Goal: Navigation & Orientation: Find specific page/section

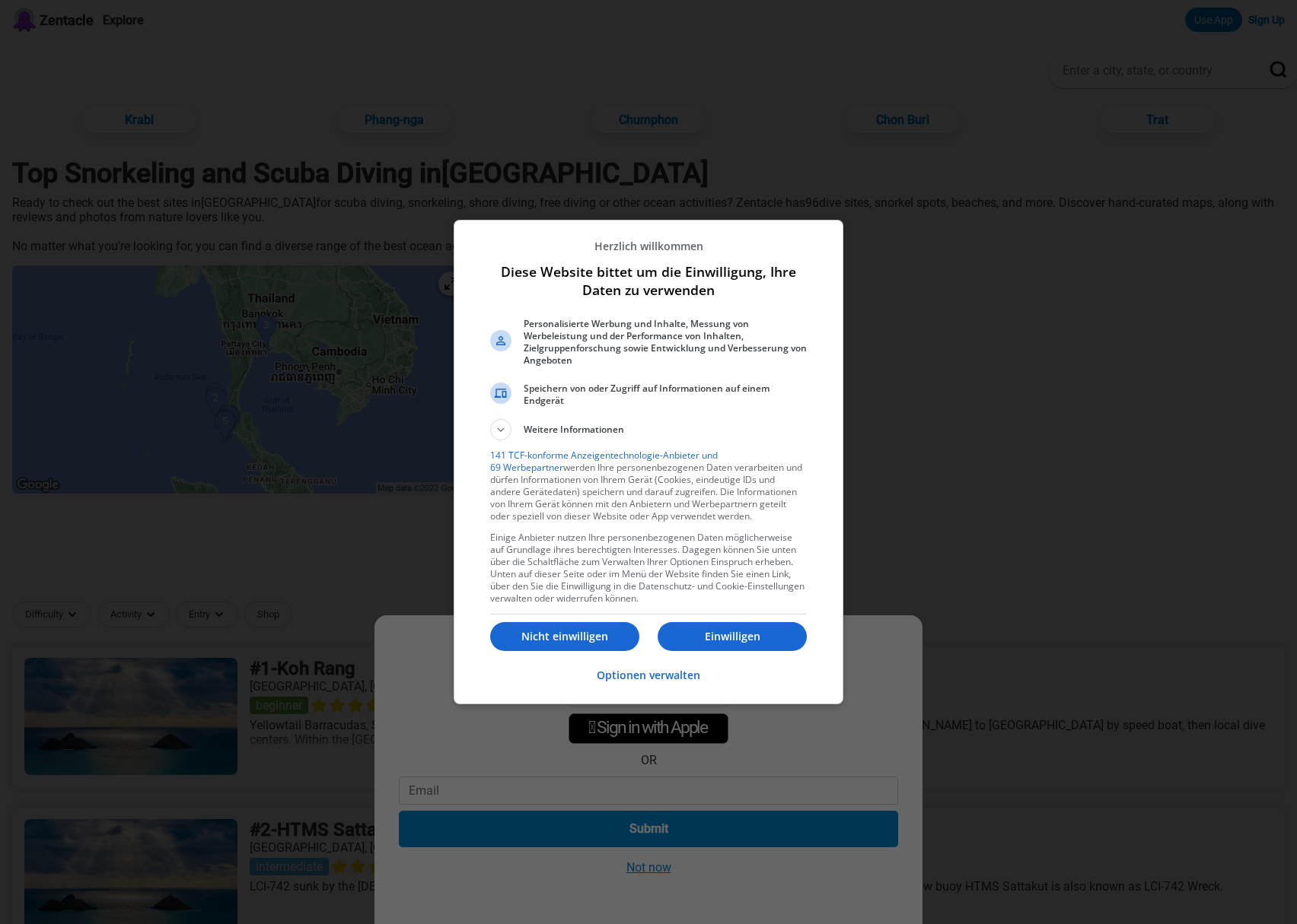
click at [720, 629] on p "Einwilligen" at bounding box center [732, 637] width 149 height 15
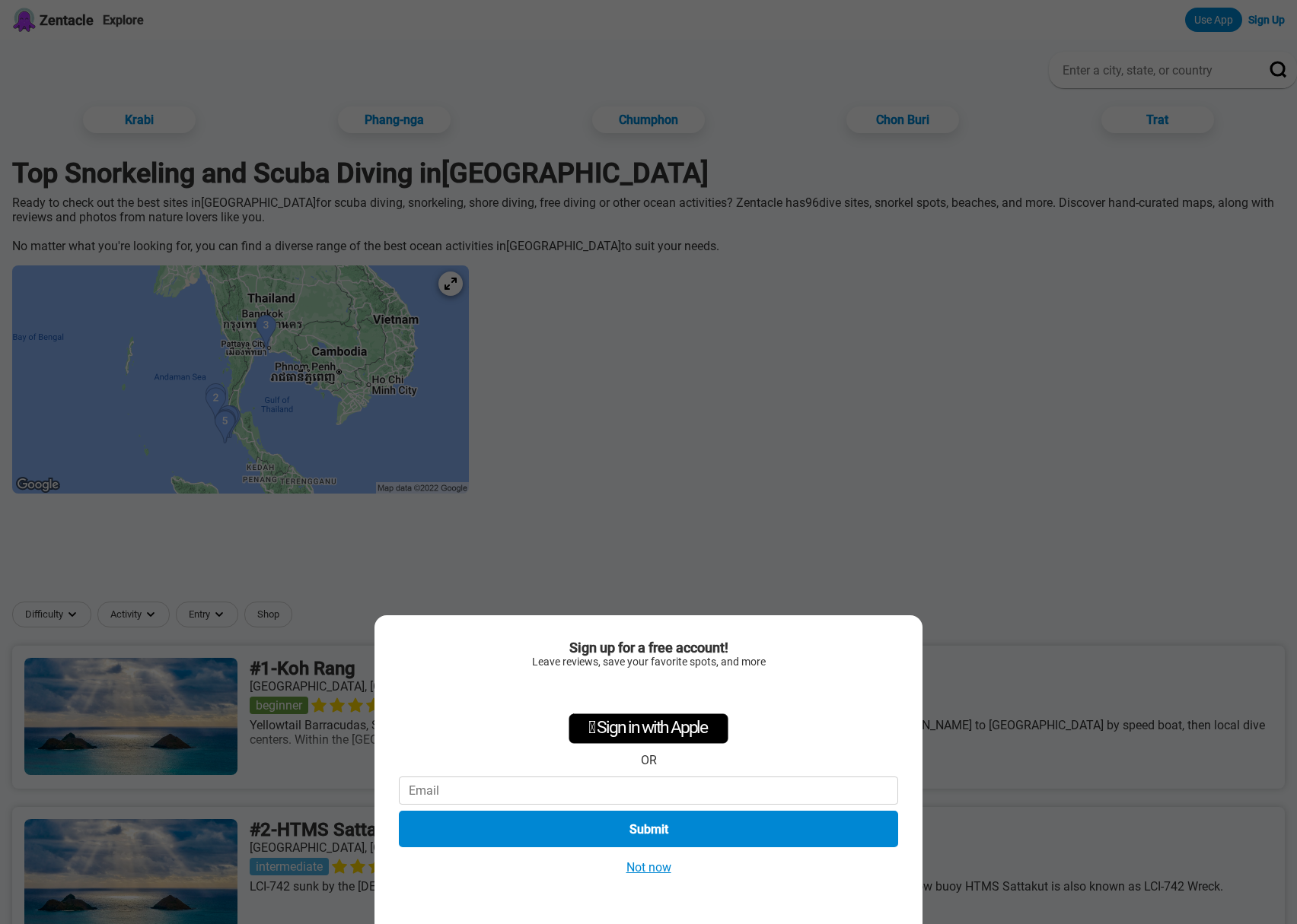
click at [658, 865] on button "Not now" at bounding box center [648, 867] width 54 height 16
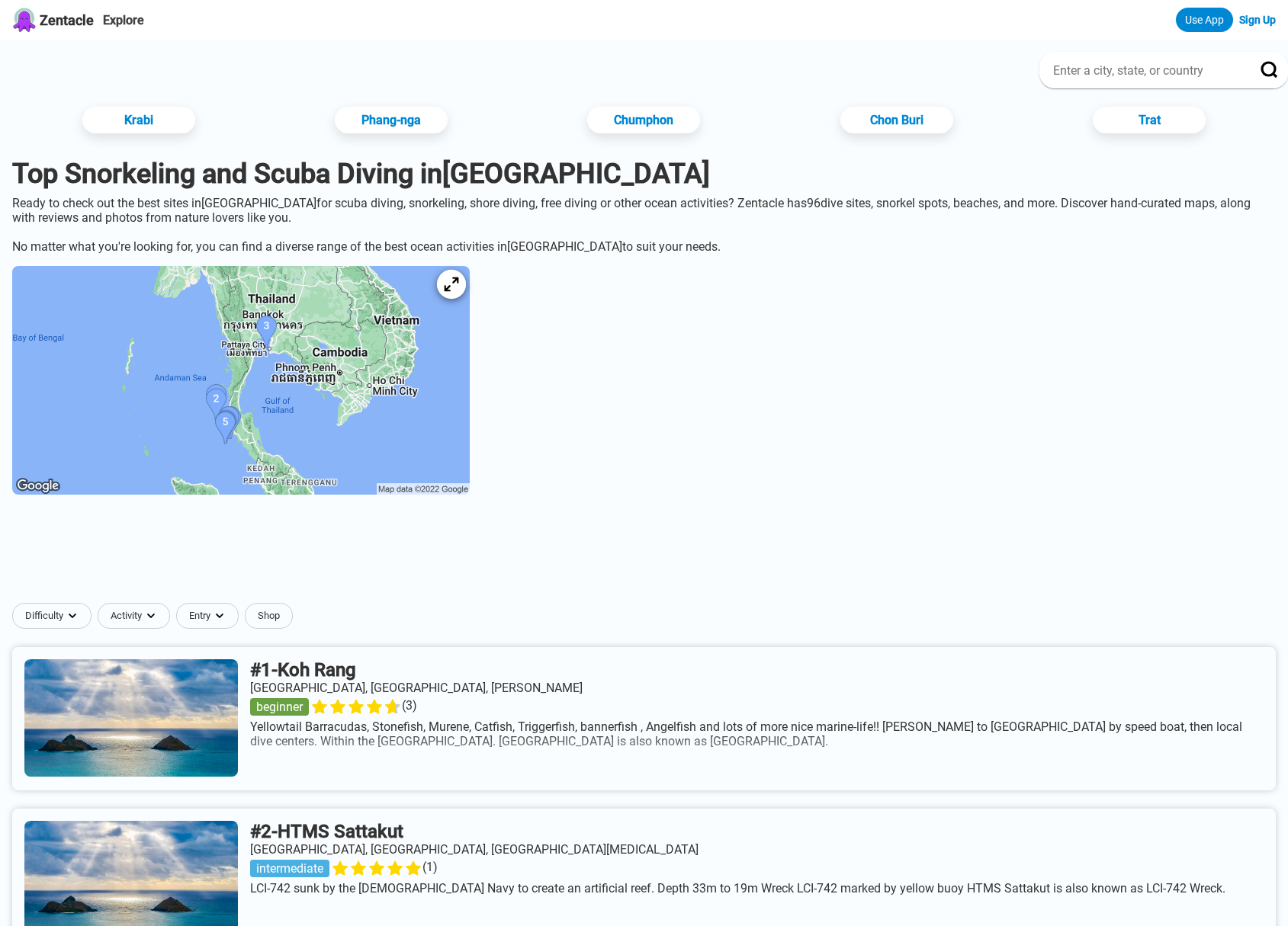
click at [458, 292] on icon at bounding box center [451, 285] width 15 height 15
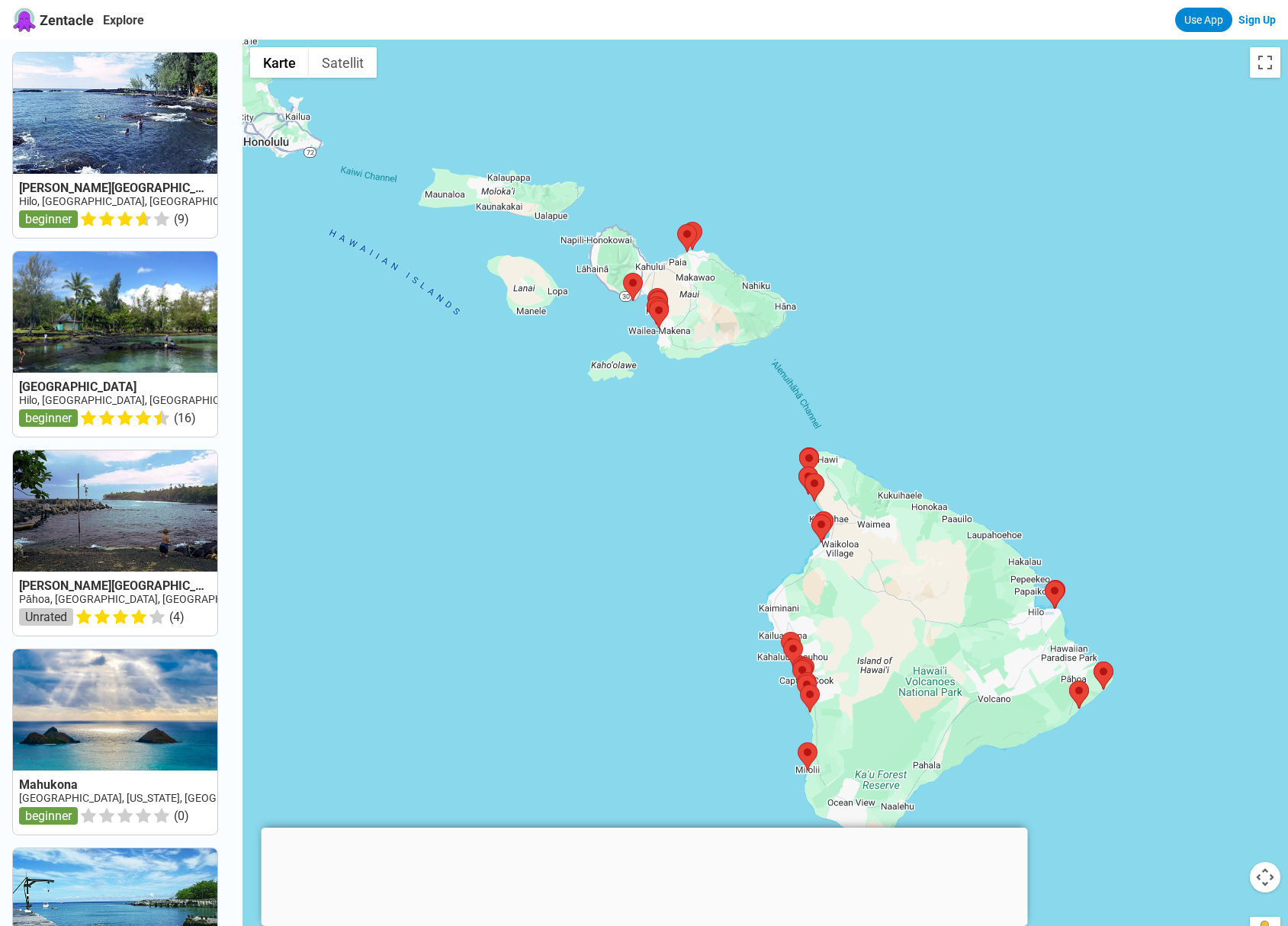
drag, startPoint x: 449, startPoint y: 470, endPoint x: 880, endPoint y: 260, distance: 479.4
click at [880, 260] on div at bounding box center [765, 503] width 1045 height 926
